Goal: Entertainment & Leisure: Browse casually

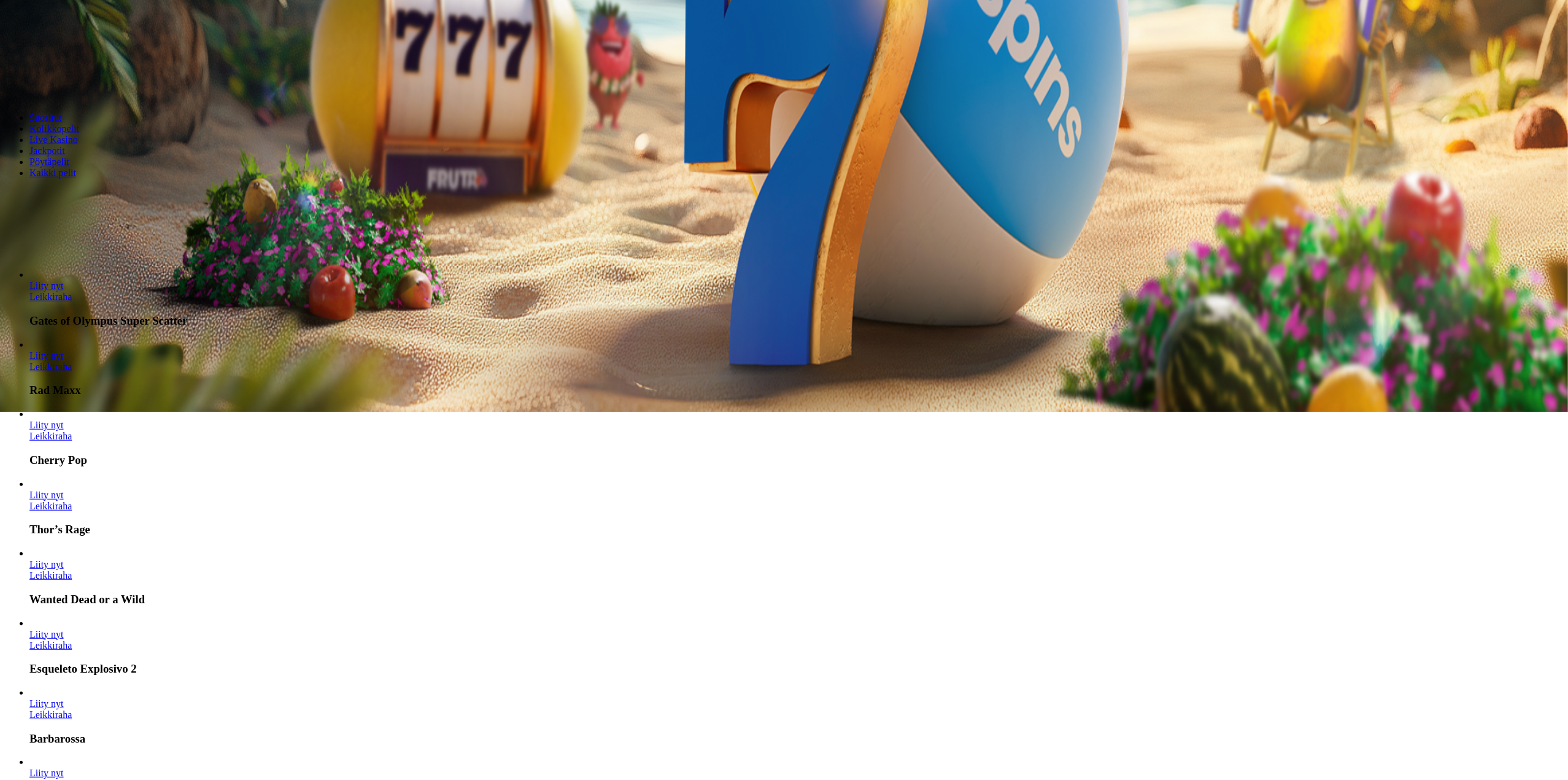
click at [72, 710] on link "Leikkiraha" at bounding box center [50, 714] width 43 height 10
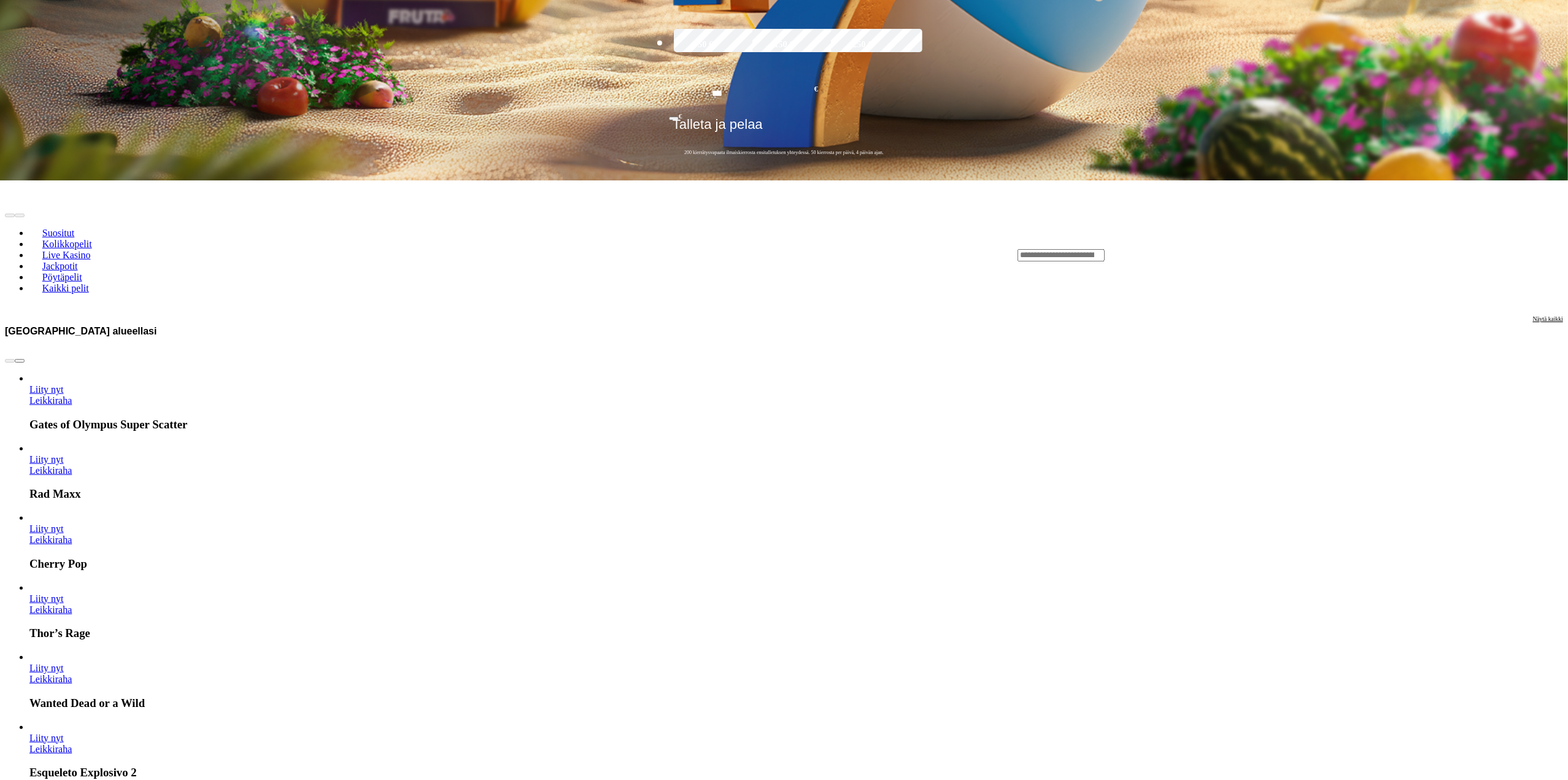
scroll to position [614, 0]
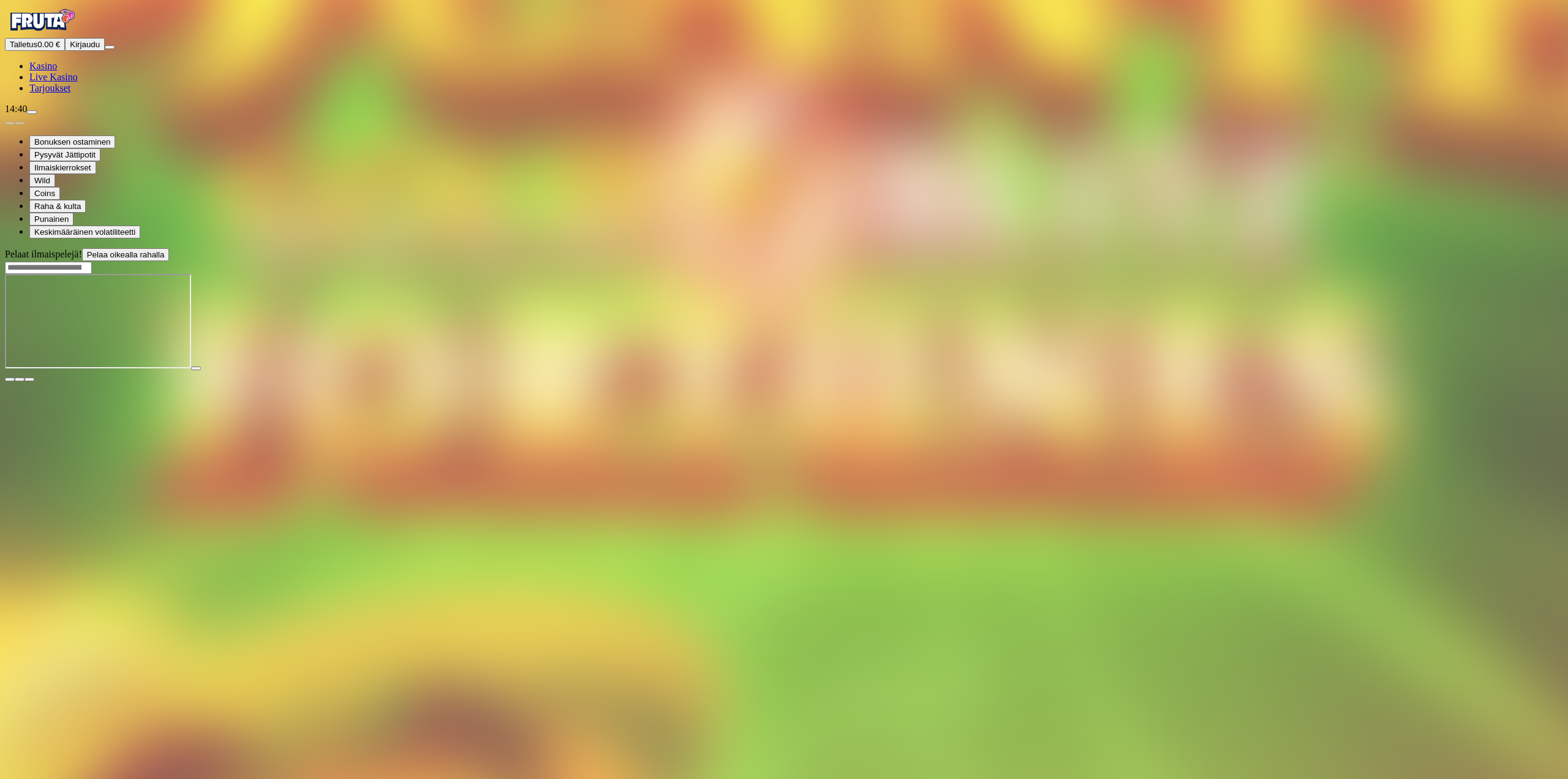
click at [57, 71] on span "Kasino" at bounding box center [43, 65] width 28 height 10
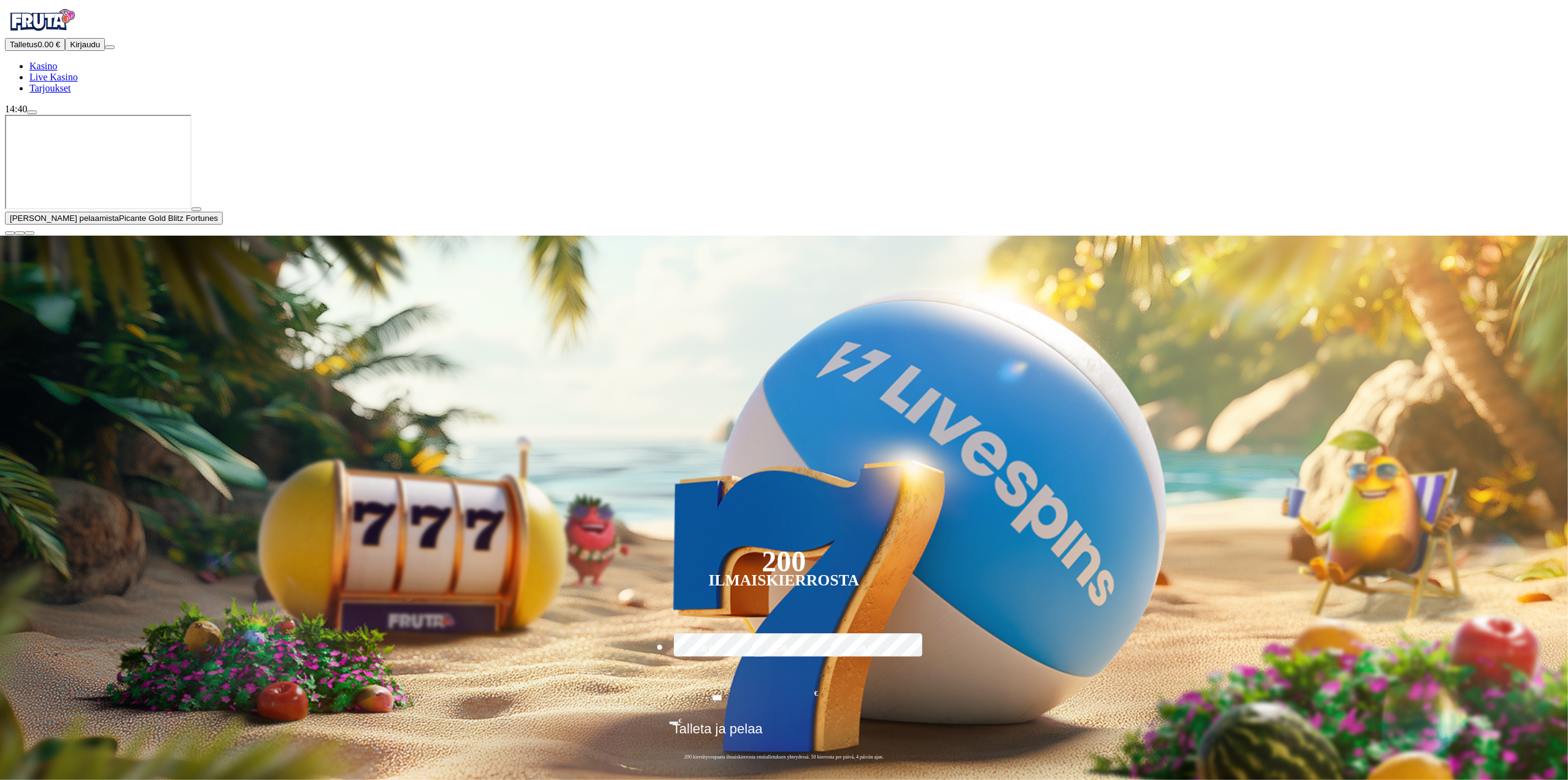
type input "*********"
drag, startPoint x: 1152, startPoint y: 760, endPoint x: 1164, endPoint y: 757, distance: 12.4
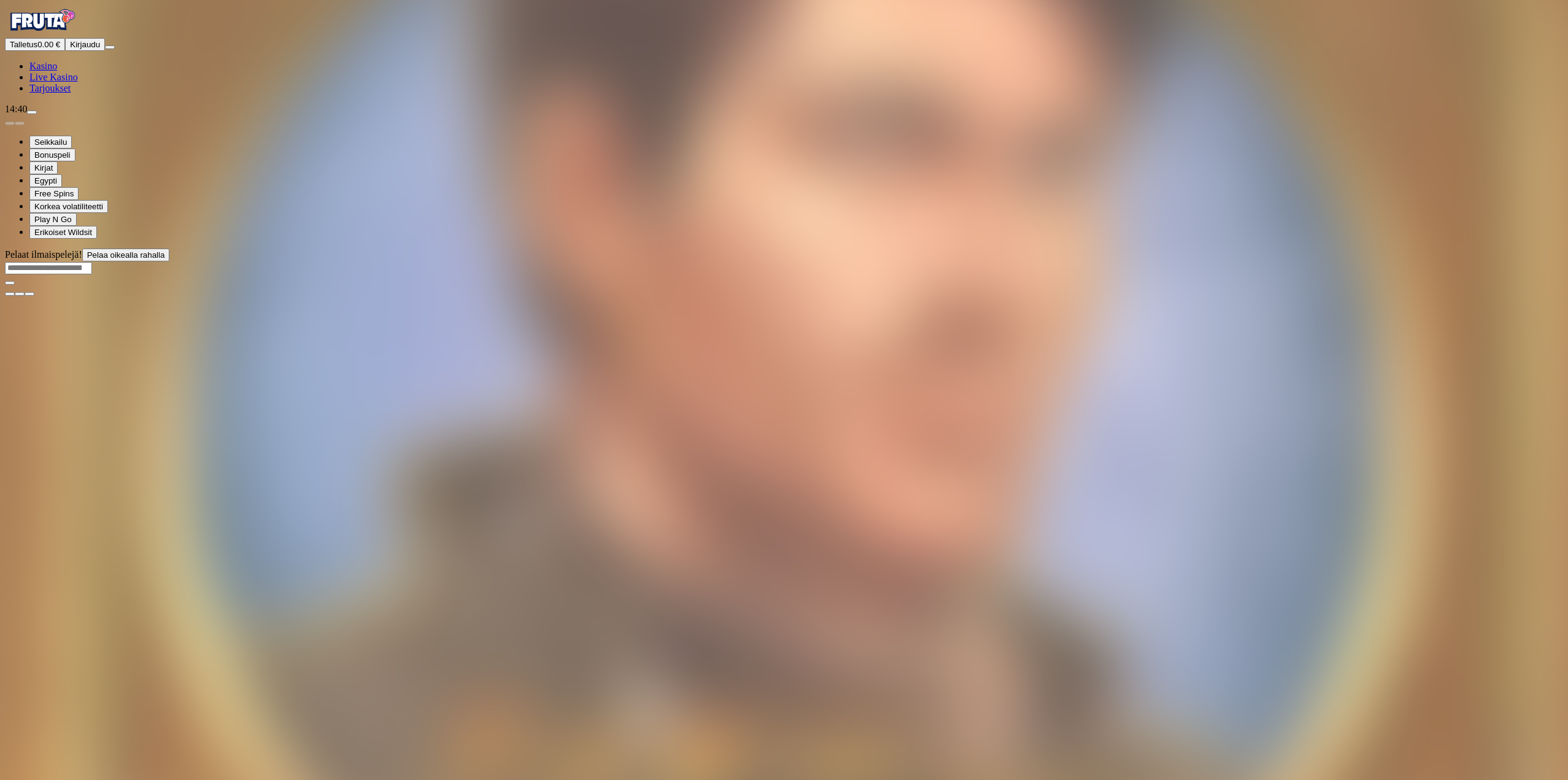
click at [1549, 296] on div "Pelaat ilmaispelejä! Pelaa oikealla rahalla" at bounding box center [784, 273] width 1558 height 48
